Goal: Information Seeking & Learning: Learn about a topic

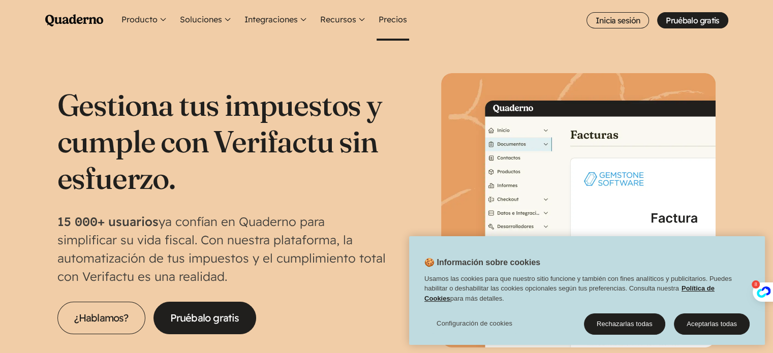
click at [388, 15] on link "Precios" at bounding box center [393, 20] width 33 height 41
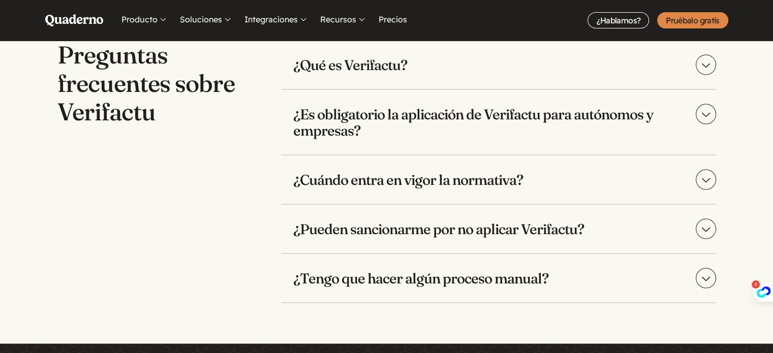
scroll to position [2033, 0]
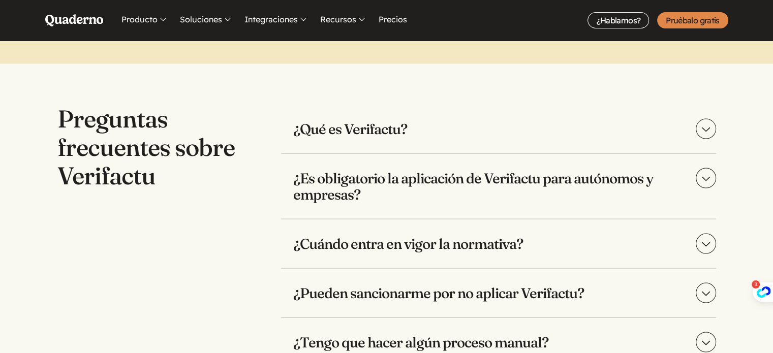
click at [711, 184] on summary "¿Es obligatorio la aplicación de Verifactu para autónomos y empresas?" at bounding box center [498, 186] width 435 height 65
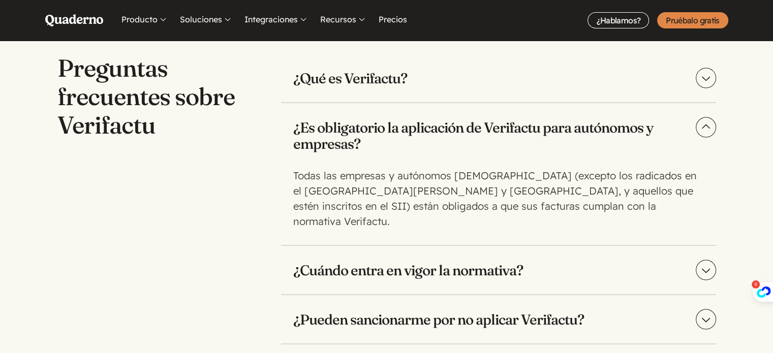
scroll to position [2134, 0]
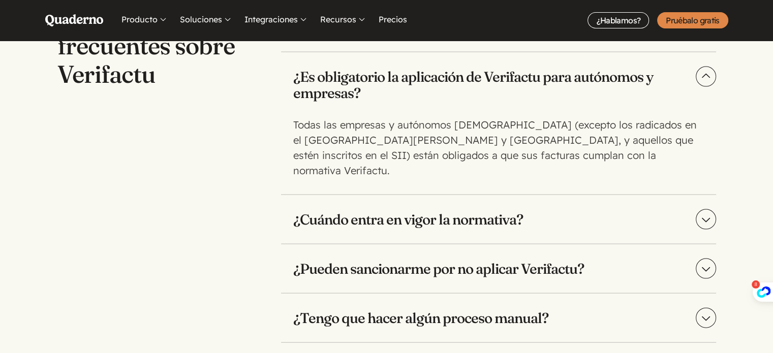
click at [539, 221] on h3 "¿Cuándo entra en vigor la normativa?" at bounding box center [498, 219] width 435 height 49
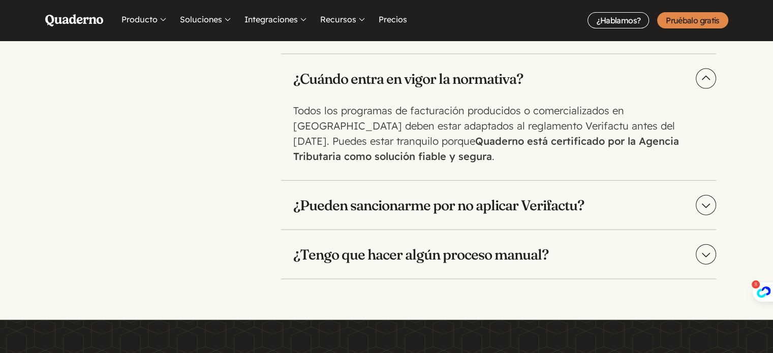
scroll to position [2287, 0]
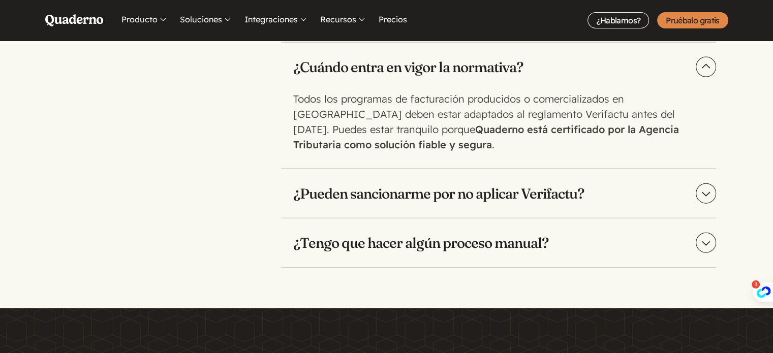
click at [441, 192] on h3 "¿Pueden sancionarme por no aplicar Verifactu?" at bounding box center [498, 193] width 435 height 49
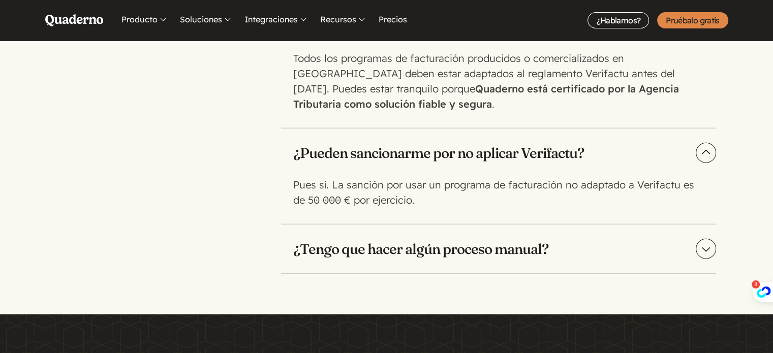
scroll to position [2388, 0]
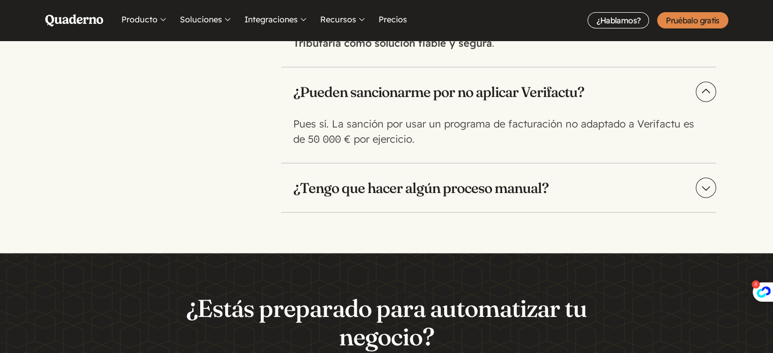
click at [507, 178] on h3 "¿Tengo que hacer algún proceso manual?" at bounding box center [498, 188] width 435 height 49
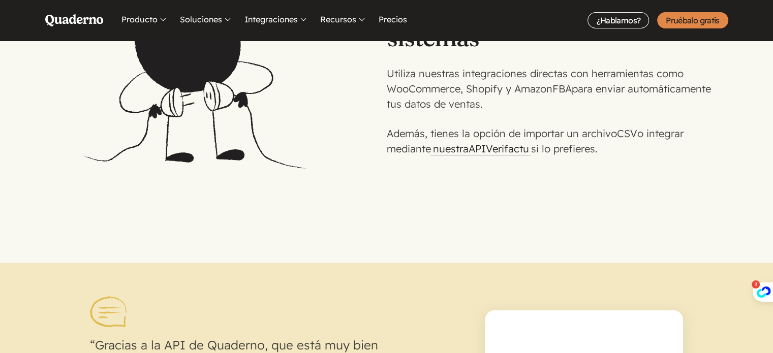
scroll to position [1525, 0]
